Goal: Transaction & Acquisition: Purchase product/service

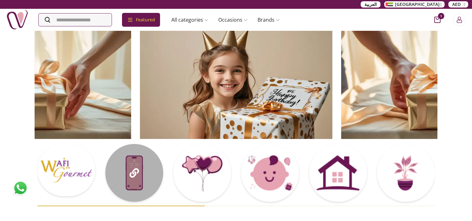
click at [143, 175] on div at bounding box center [134, 173] width 58 height 58
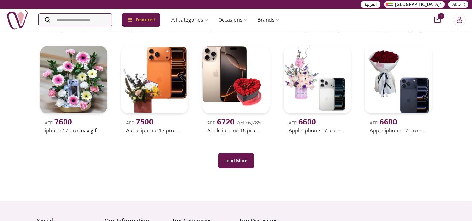
scroll to position [175, 0]
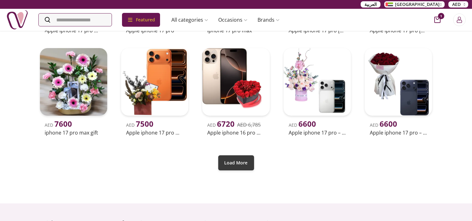
click at [247, 163] on button "Load More" at bounding box center [236, 162] width 36 height 15
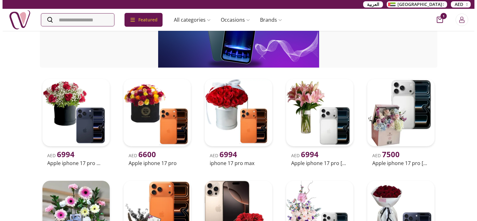
scroll to position [0, 0]
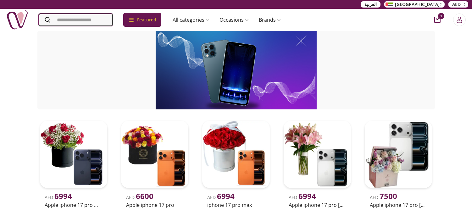
click at [80, 22] on input "Search" at bounding box center [76, 20] width 74 height 13
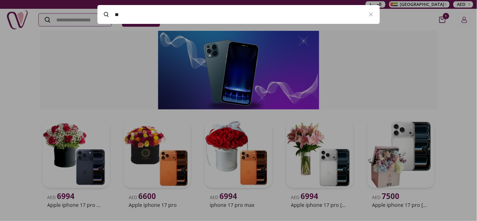
type input "*"
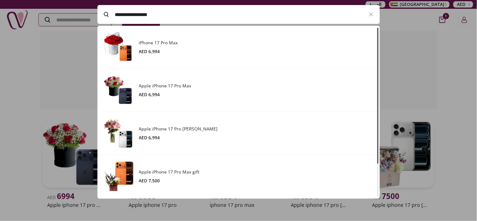
click at [17, 76] on div at bounding box center [238, 110] width 477 height 221
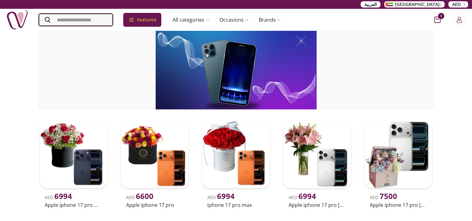
click at [90, 15] on input "Search" at bounding box center [76, 20] width 74 height 13
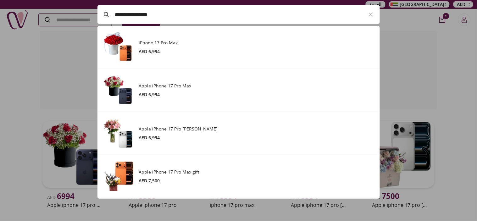
drag, startPoint x: 180, startPoint y: 15, endPoint x: 43, endPoint y: 14, distance: 136.8
paste input "Search"
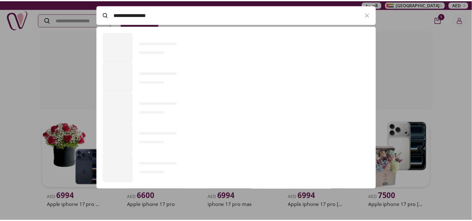
scroll to position [173, 282]
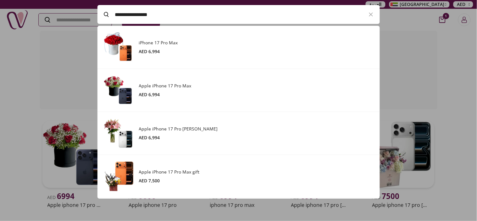
type input "**********"
click at [217, 41] on h3 "iPhone 17 Pro Max" at bounding box center [256, 43] width 235 height 6
